Goal: Entertainment & Leisure: Consume media (video, audio)

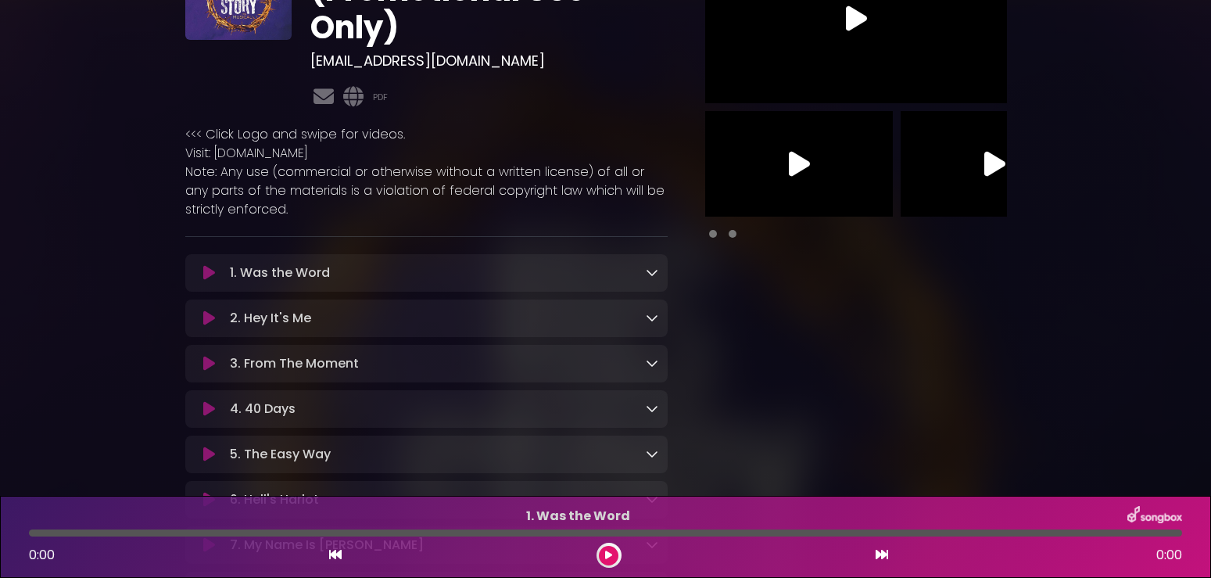
scroll to position [194, 0]
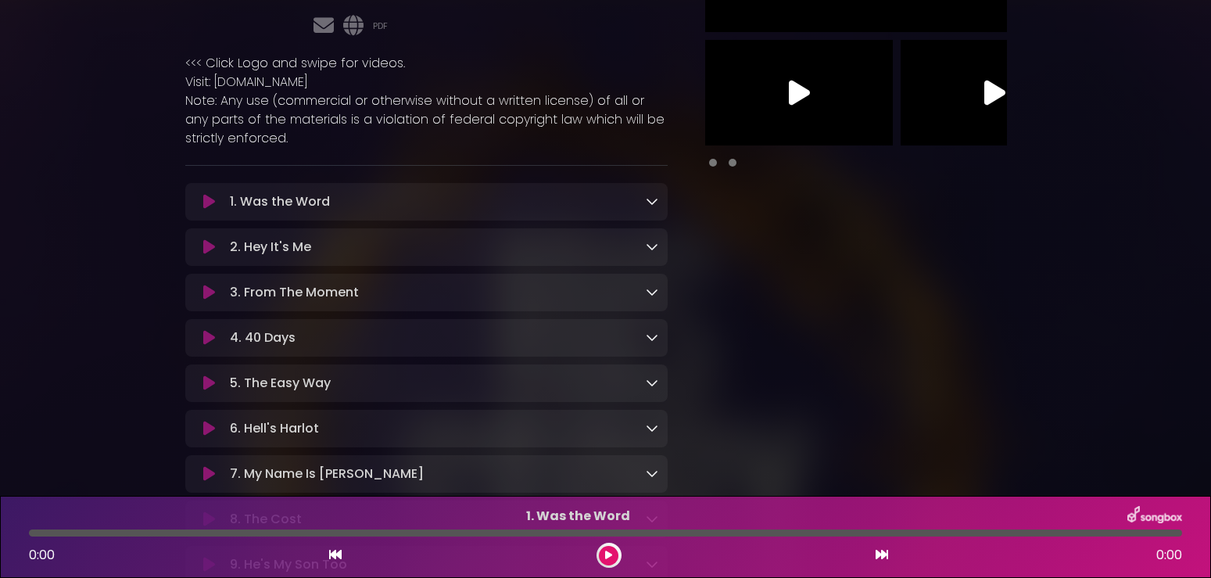
click at [651, 204] on icon at bounding box center [652, 201] width 13 height 13
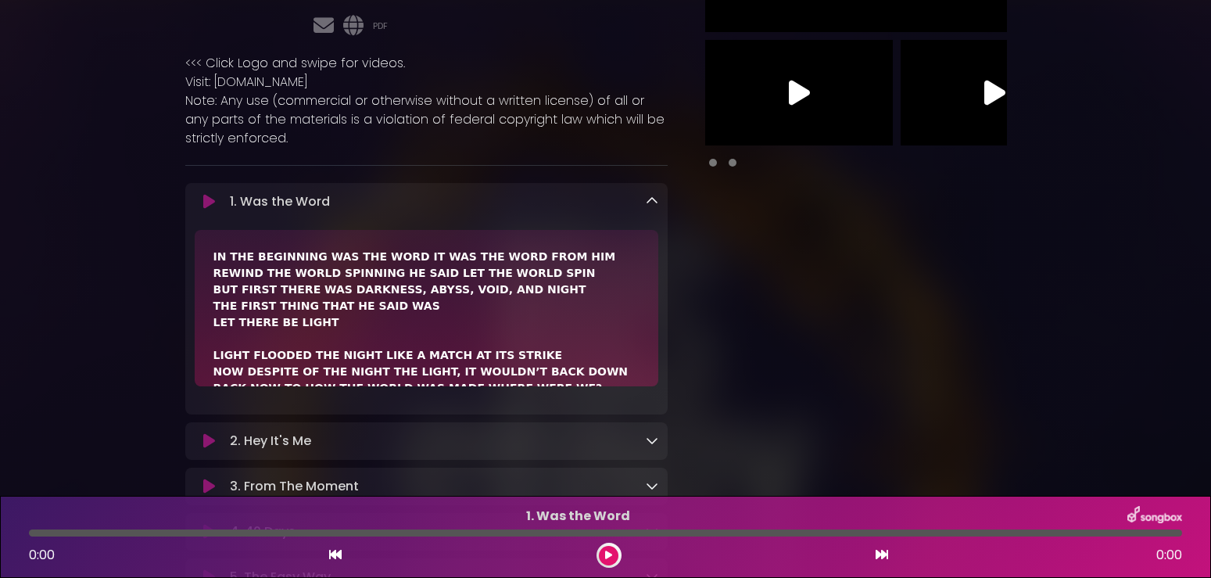
click at [651, 204] on icon at bounding box center [652, 201] width 13 height 13
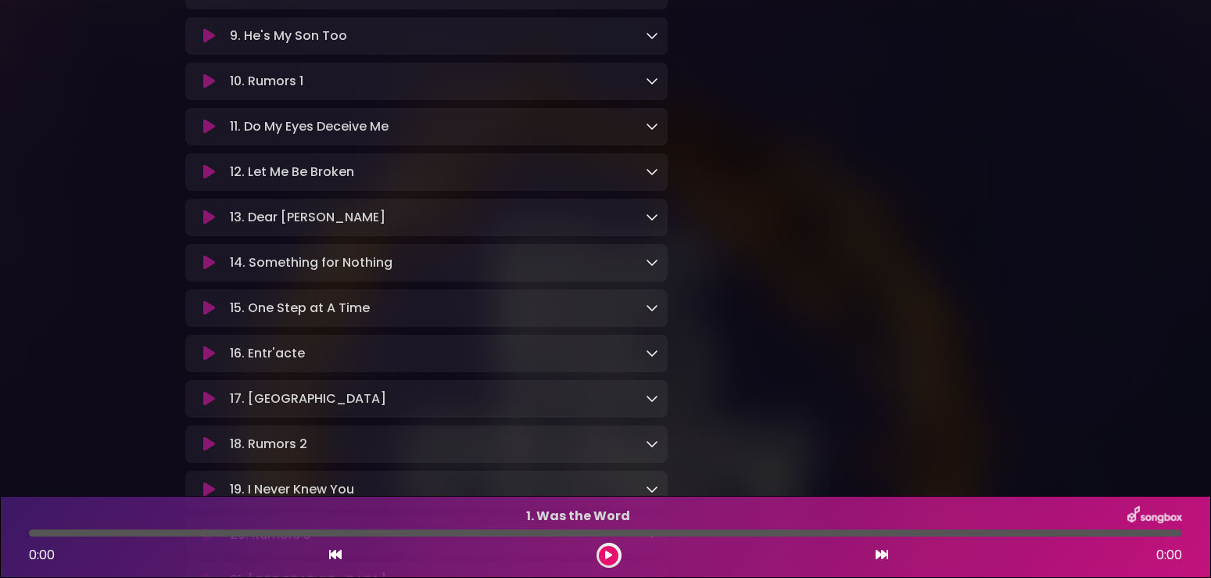
scroll to position [728, 0]
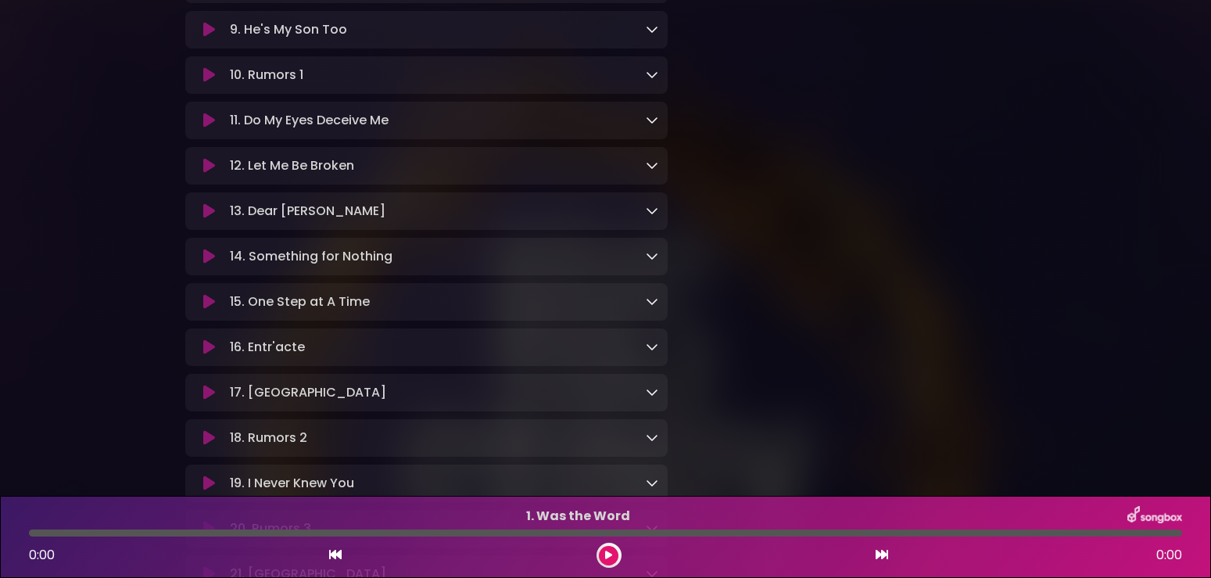
click at [202, 264] on button at bounding box center [209, 257] width 29 height 16
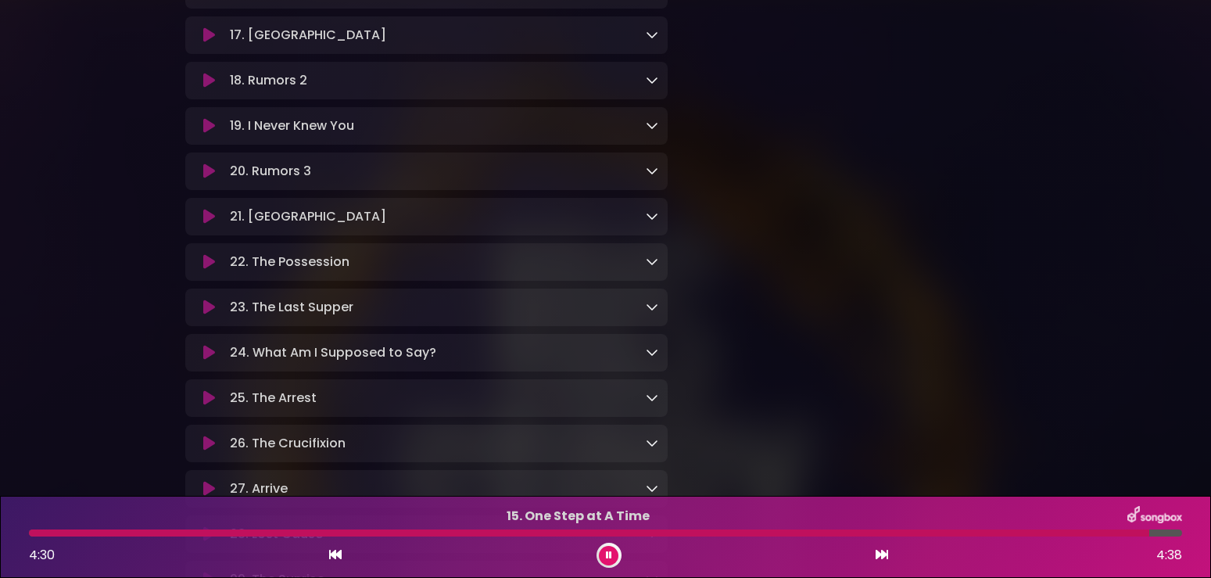
scroll to position [1090, 0]
click at [206, 359] on icon at bounding box center [209, 351] width 12 height 16
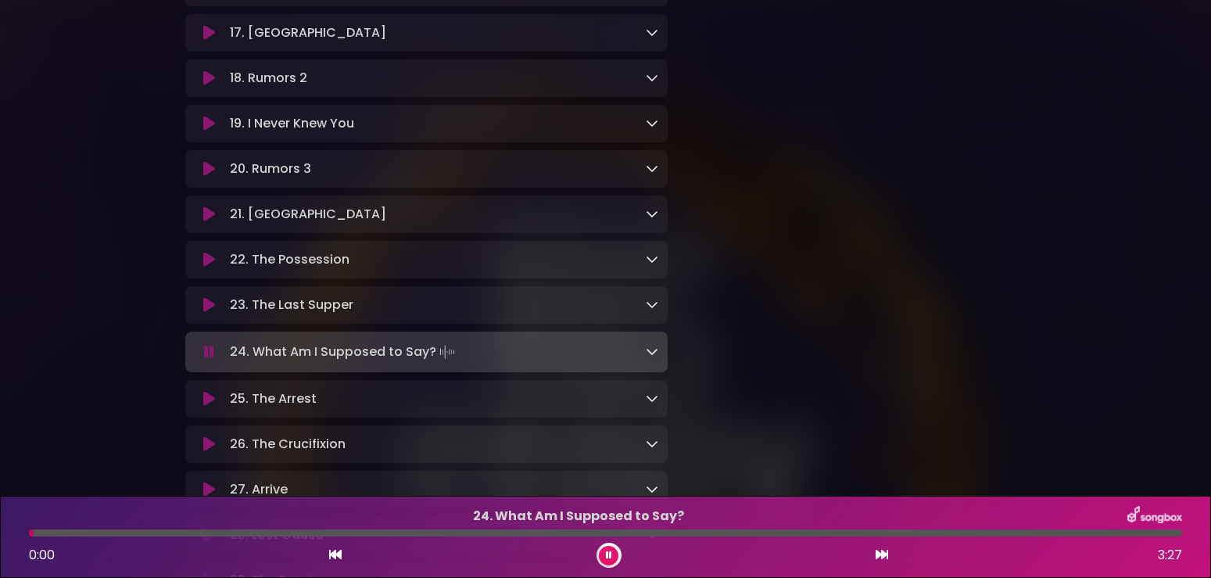
click at [206, 313] on icon at bounding box center [209, 305] width 12 height 16
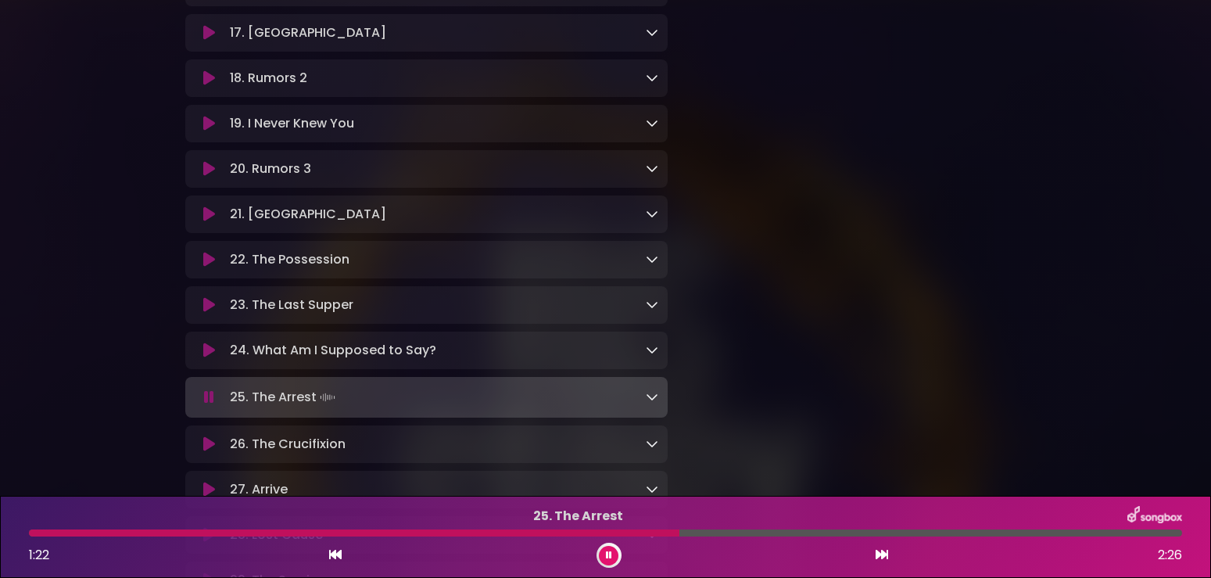
click at [604, 555] on button at bounding box center [609, 555] width 20 height 20
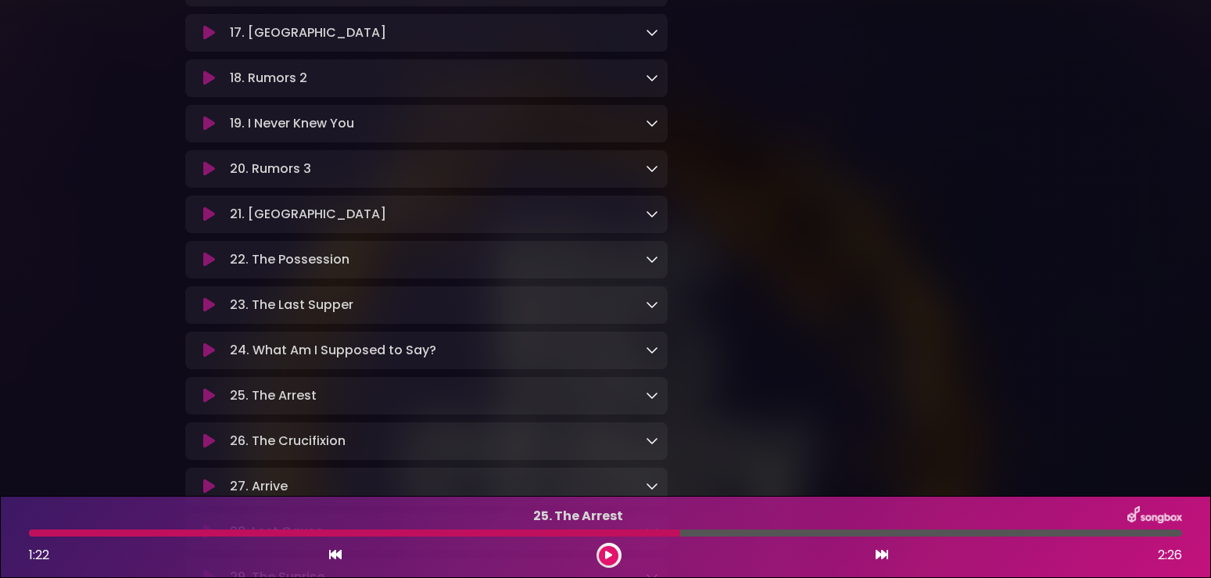
click at [43, 528] on div "25. The Arrest 1:22 2:26" at bounding box center [605, 537] width 1171 height 62
click at [663, 530] on div at bounding box center [354, 532] width 651 height 7
click at [337, 551] on icon at bounding box center [335, 554] width 13 height 13
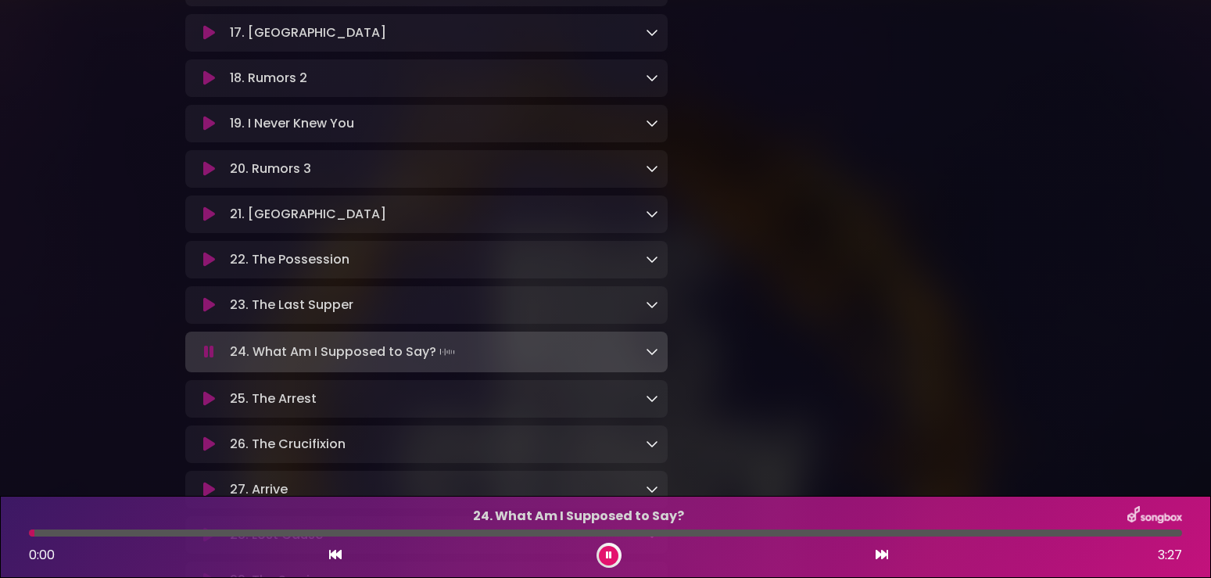
click at [416, 408] on p "25. The Arrest Loading Track..." at bounding box center [438, 398] width 416 height 19
click at [210, 406] on icon at bounding box center [209, 399] width 12 height 16
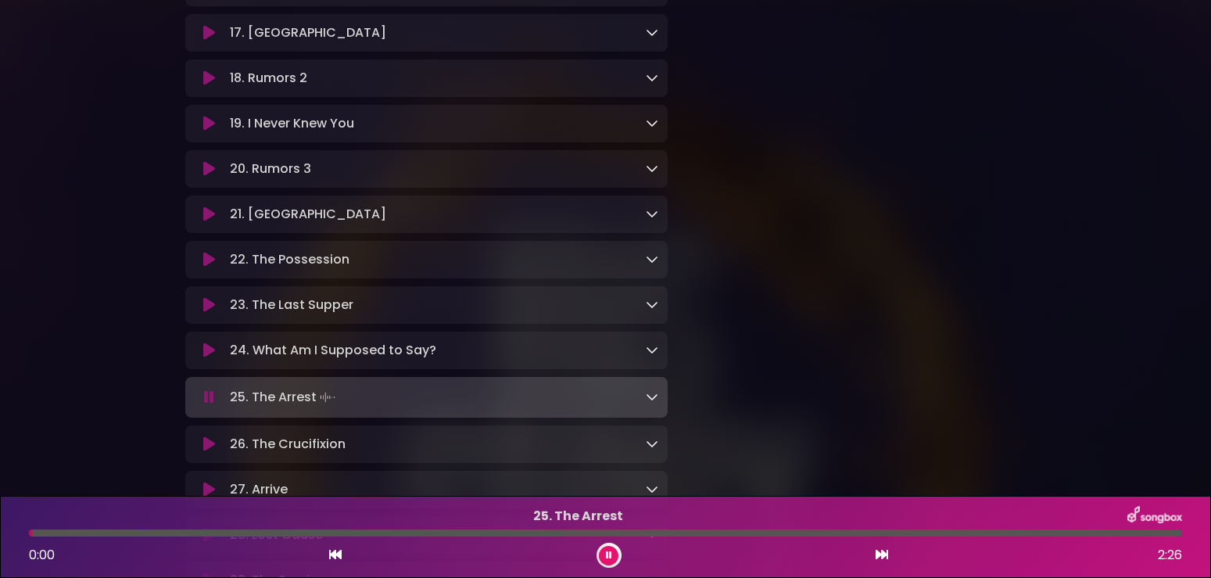
click at [606, 556] on icon at bounding box center [608, 554] width 11 height 11
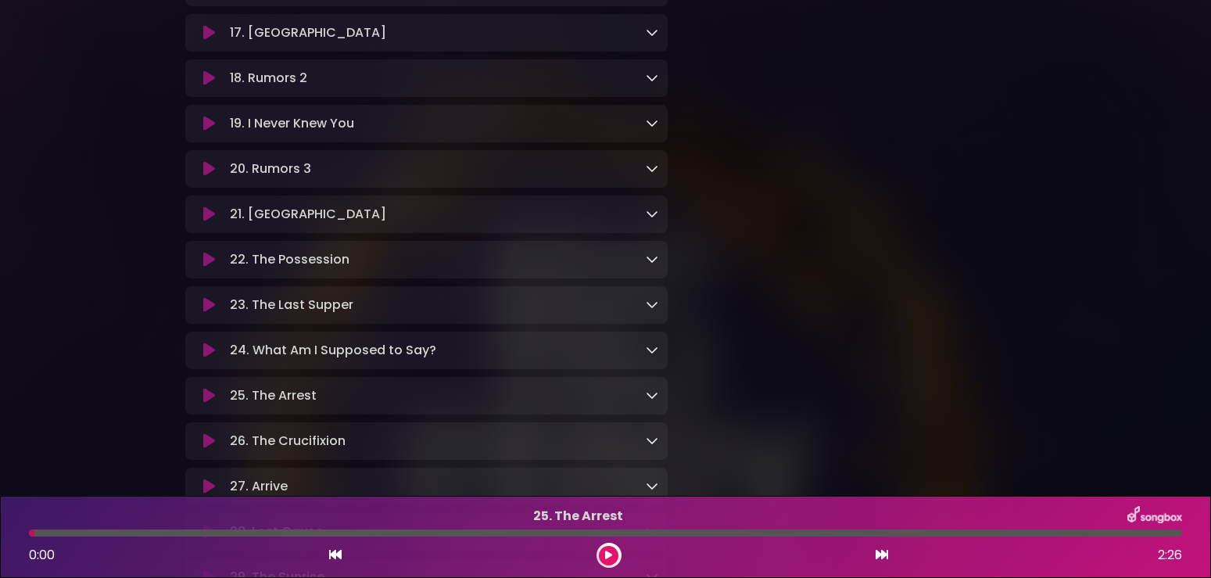
click at [604, 551] on button at bounding box center [609, 555] width 20 height 20
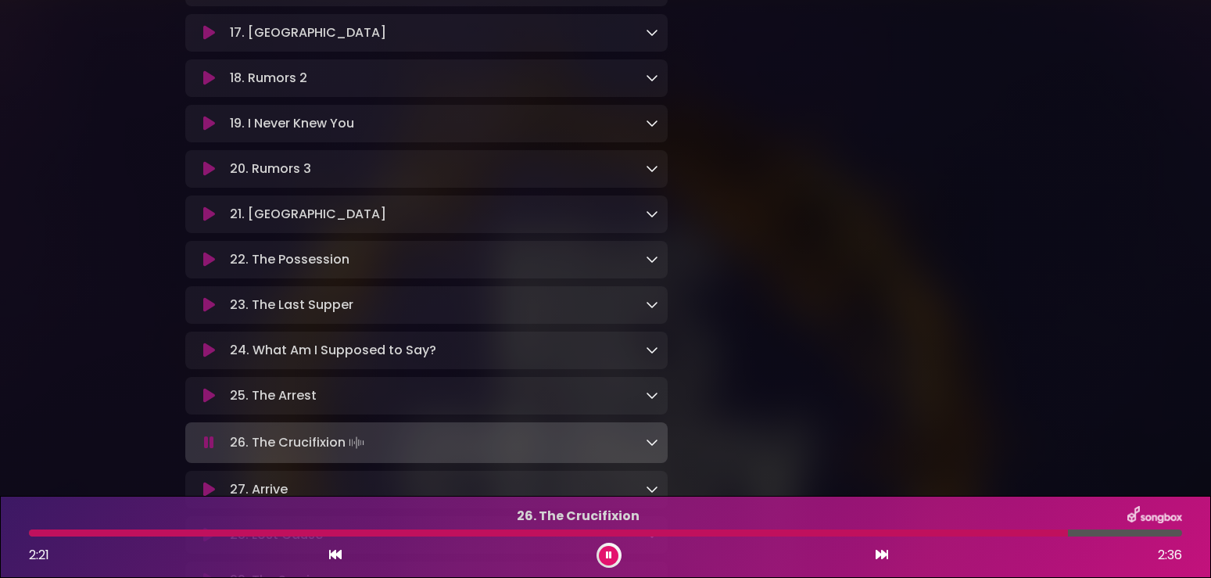
click at [606, 553] on icon at bounding box center [608, 554] width 11 height 11
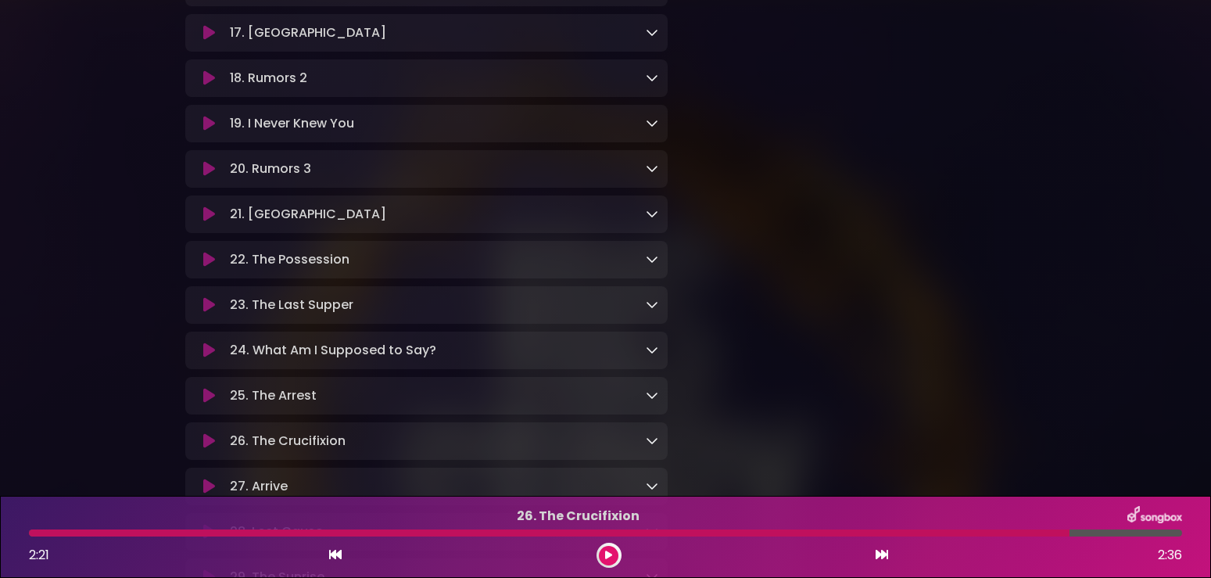
click at [206, 360] on icon at bounding box center [209, 351] width 20 height 20
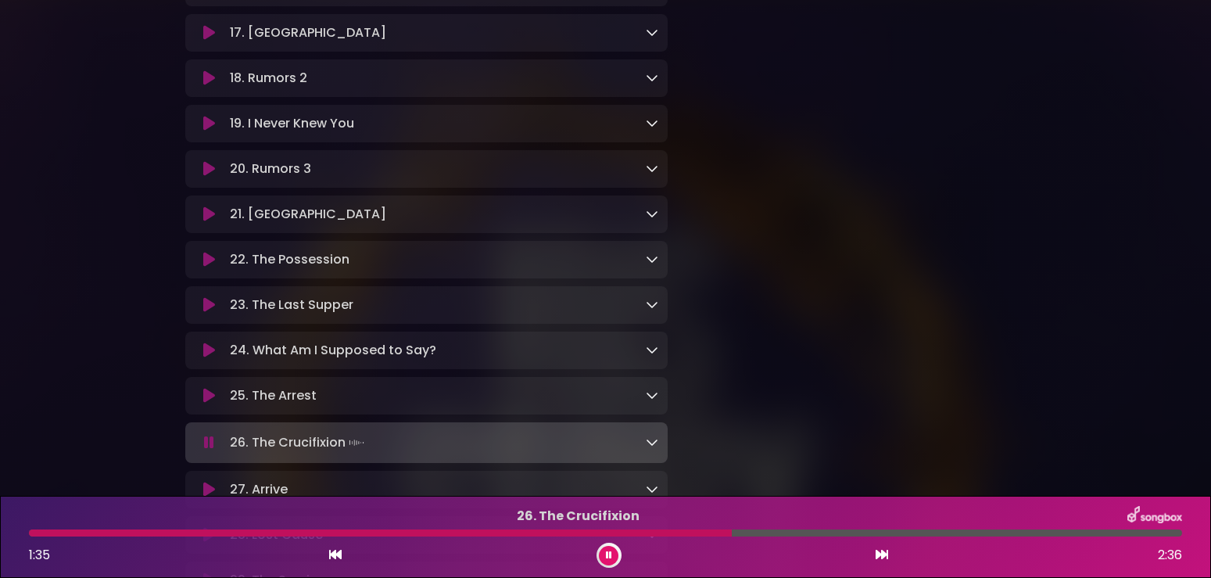
click at [623, 532] on div at bounding box center [380, 532] width 703 height 7
click at [206, 359] on icon at bounding box center [209, 350] width 20 height 17
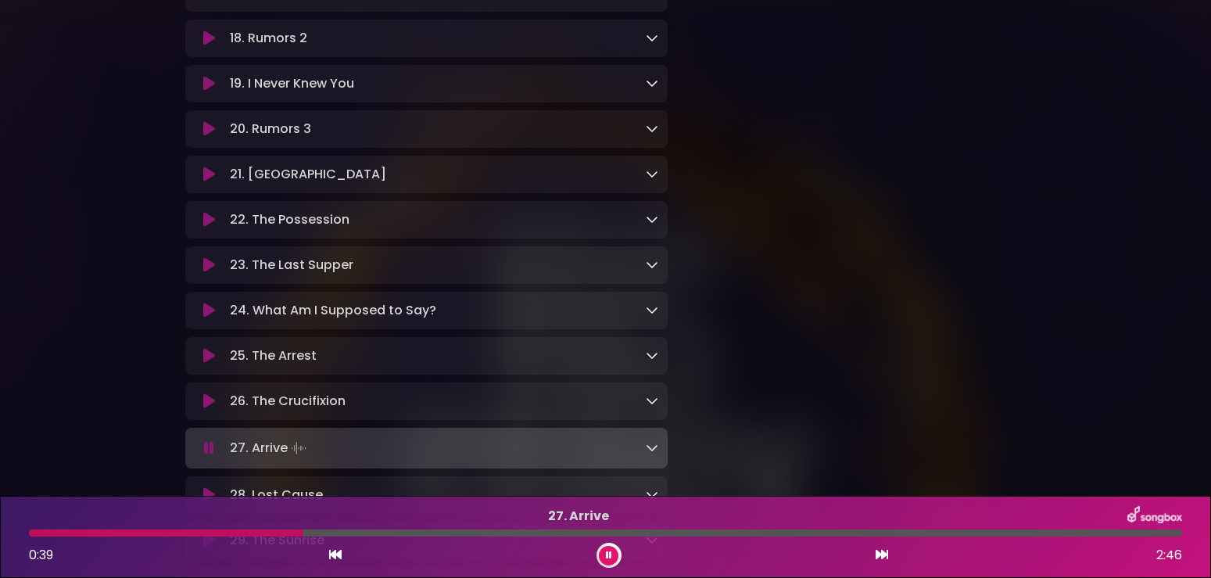
scroll to position [1128, 0]
click at [206, 272] on icon at bounding box center [209, 264] width 12 height 16
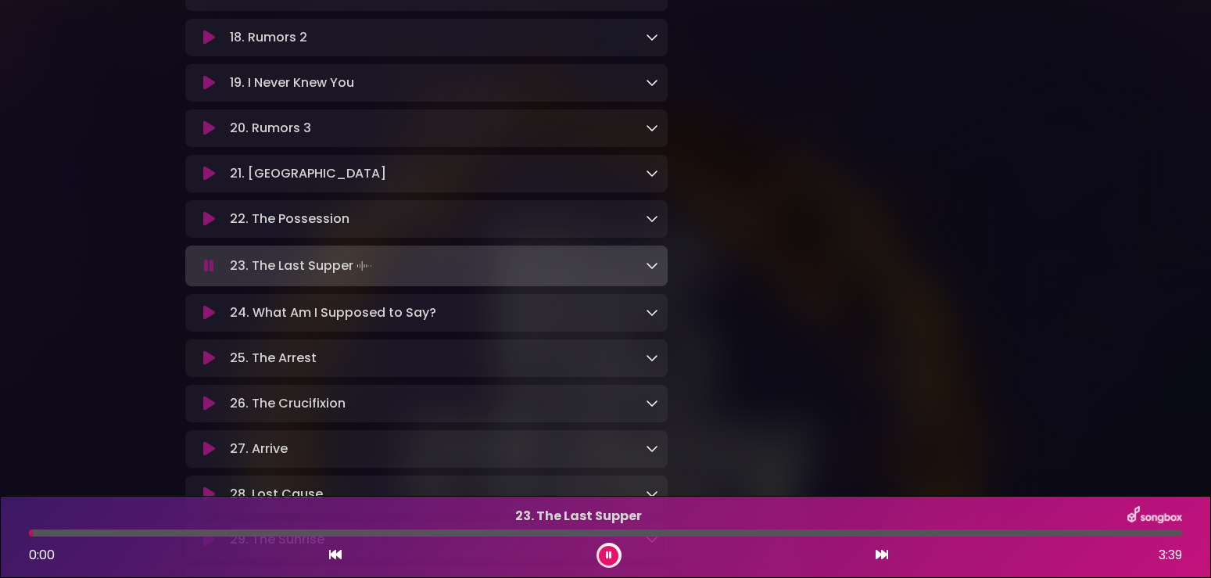
click at [618, 555] on div at bounding box center [608, 554] width 25 height 25
click at [607, 559] on icon at bounding box center [608, 554] width 9 height 11
